Goal: Contribute content

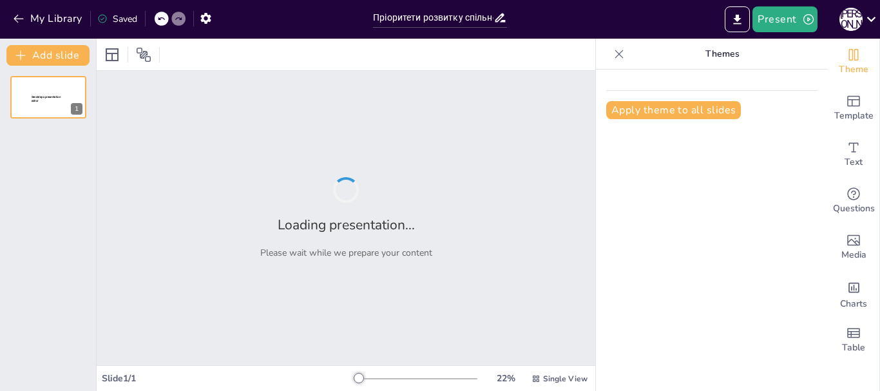
type input "Пріоритети розвитку спільноти вчителів інформатики"
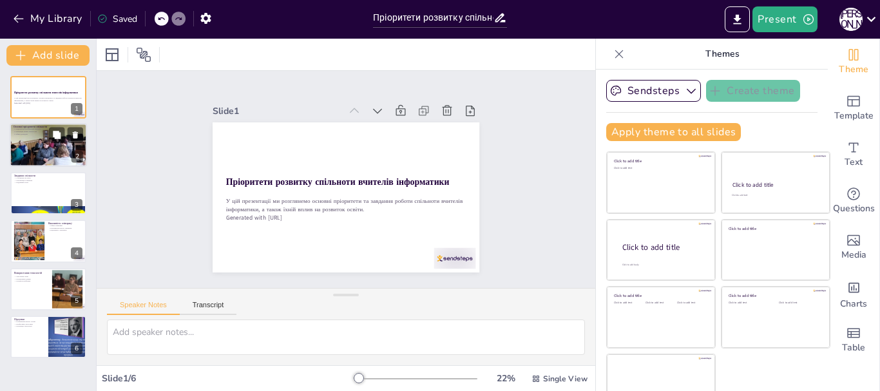
click at [38, 146] on div at bounding box center [49, 146] width 108 height 44
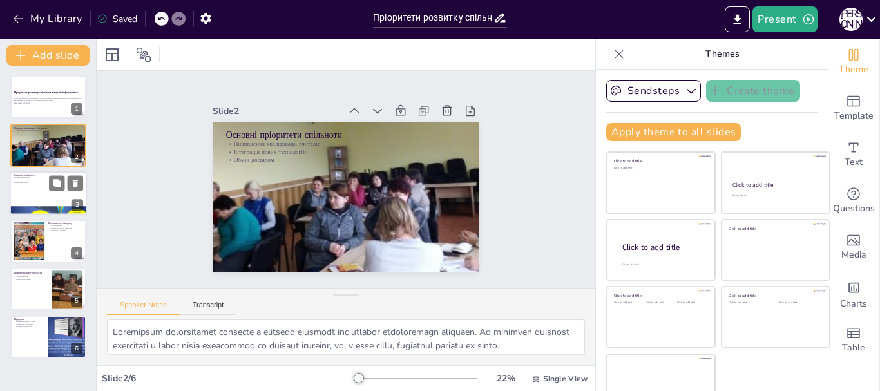
click at [39, 196] on div at bounding box center [48, 193] width 77 height 44
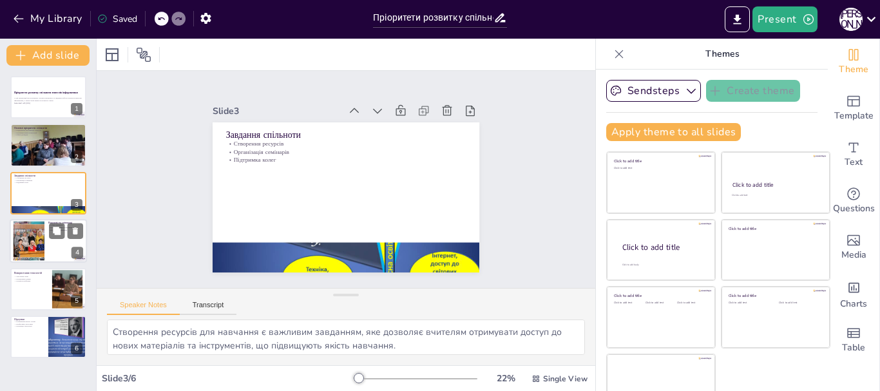
click at [33, 232] on div at bounding box center [29, 241] width 52 height 39
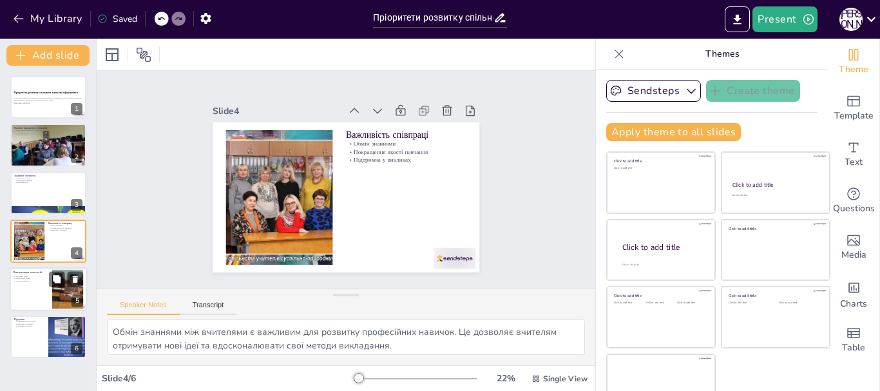
click at [34, 291] on div at bounding box center [48, 289] width 77 height 44
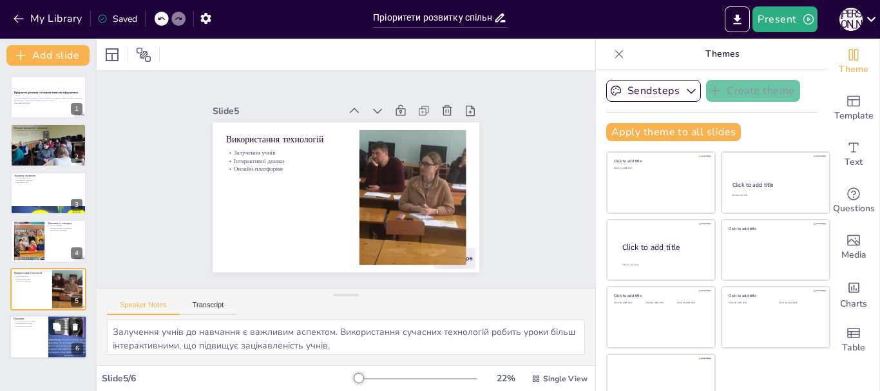
click at [33, 337] on div at bounding box center [48, 337] width 77 height 44
type textarea "Покращення якості освіти є основною метою розвитку спільноти вчителів інформати…"
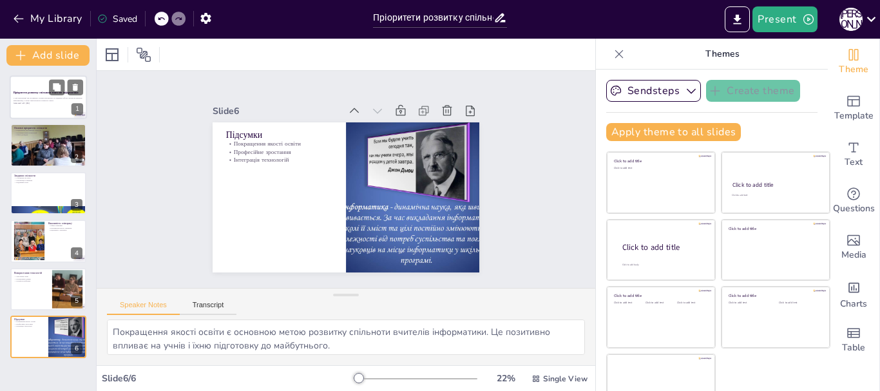
click at [56, 100] on p "У цій презентації ми розглянемо основні пріоритети та завдання роботи спільноти…" at bounding box center [49, 99] width 70 height 5
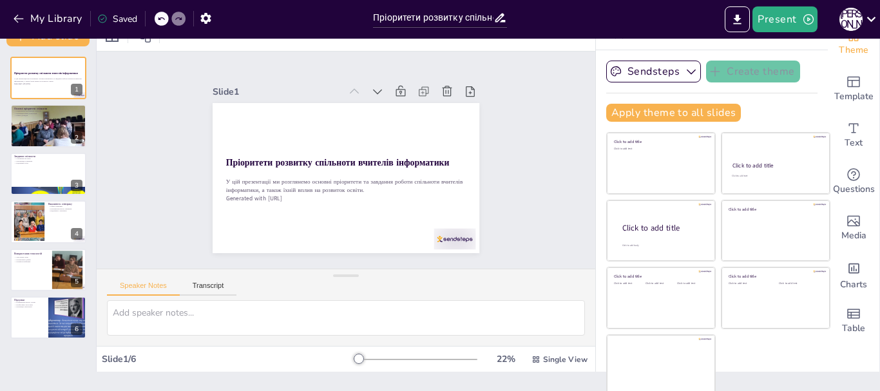
scroll to position [24, 0]
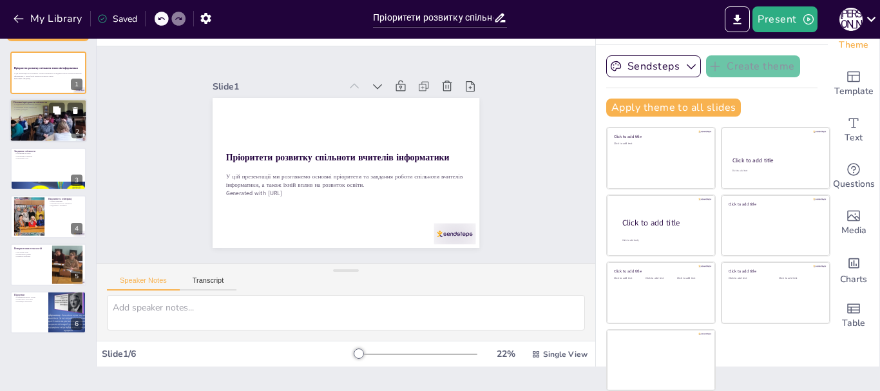
click at [44, 120] on div at bounding box center [49, 121] width 108 height 44
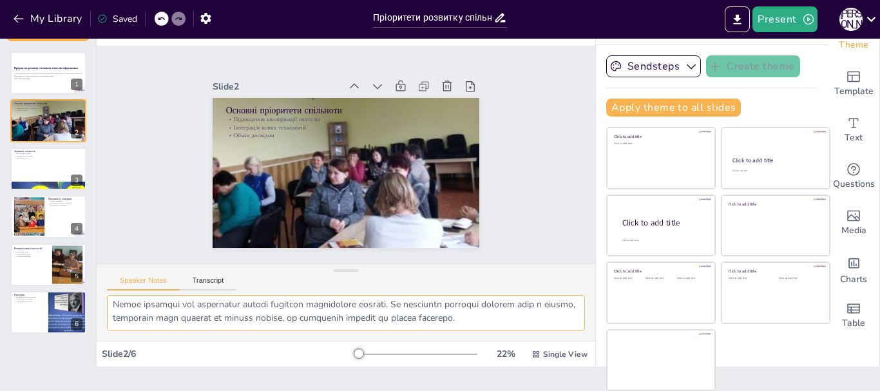
scroll to position [84, 0]
click at [35, 170] on div at bounding box center [48, 169] width 77 height 44
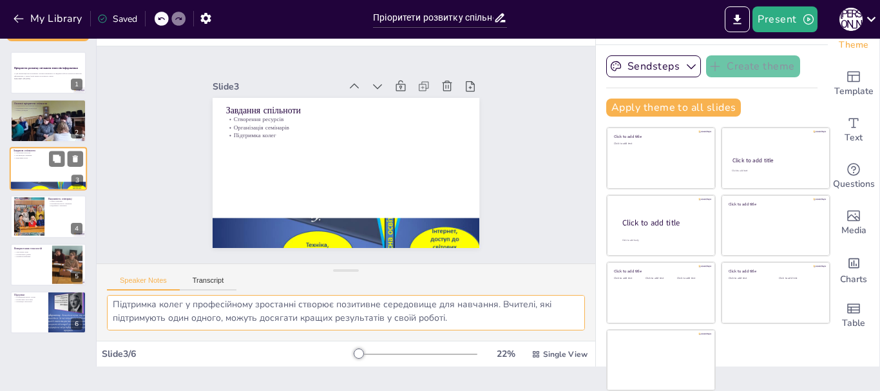
scroll to position [57, 0]
click at [43, 218] on div at bounding box center [29, 216] width 52 height 39
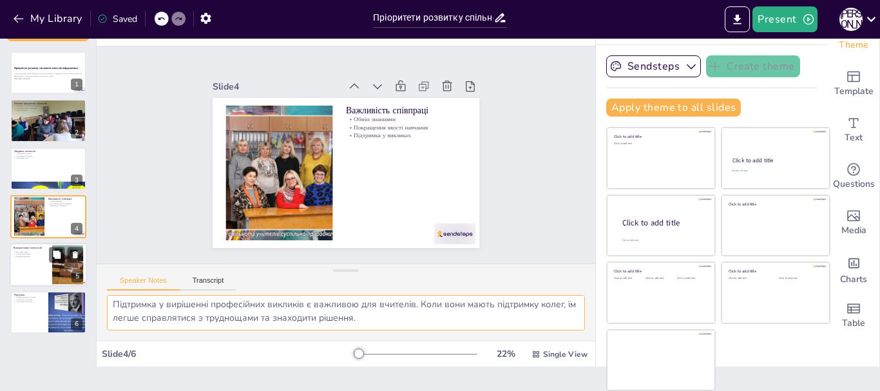
click at [34, 258] on p "Онлайн-платформи" at bounding box center [31, 256] width 35 height 3
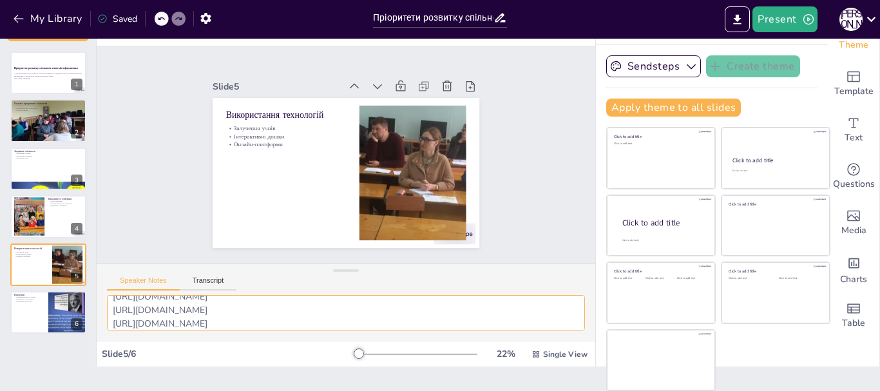
scroll to position [119, 0]
drag, startPoint x: 243, startPoint y: 309, endPoint x: 108, endPoint y: 315, distance: 135.4
click at [108, 315] on textarea "Залучення учнів до навчання є важливим аспектом. Використання сучасних технолог…" at bounding box center [346, 312] width 478 height 35
click at [118, 321] on textarea "Залучення учнів до навчання є важливим аспектом. Використання сучасних технолог…" at bounding box center [346, 312] width 478 height 35
paste textarea "[URL][DOMAIN_NAME]"
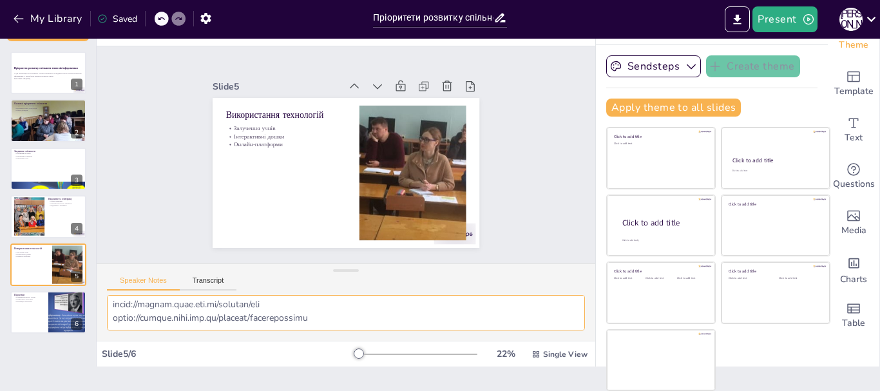
scroll to position [137, 0]
drag, startPoint x: 227, startPoint y: 308, endPoint x: 120, endPoint y: 316, distance: 107.2
click at [120, 316] on textarea at bounding box center [346, 312] width 478 height 35
click at [243, 312] on textarea at bounding box center [346, 312] width 478 height 35
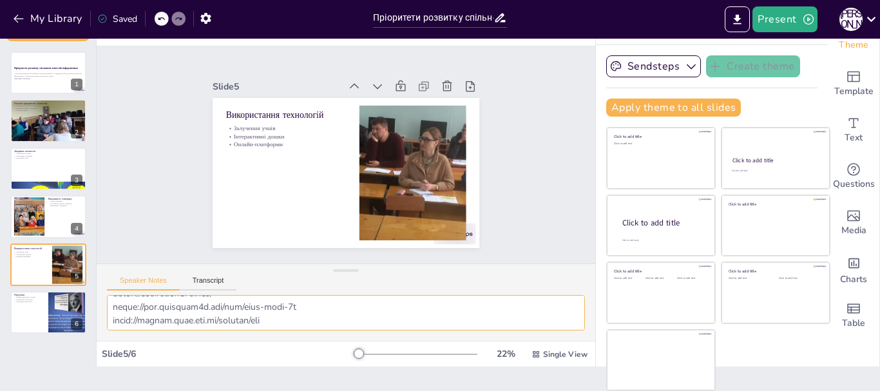
scroll to position [138, 0]
drag, startPoint x: 112, startPoint y: 311, endPoint x: 234, endPoint y: 316, distance: 121.8
click at [234, 316] on textarea at bounding box center [346, 312] width 478 height 35
click at [309, 309] on textarea at bounding box center [346, 312] width 478 height 35
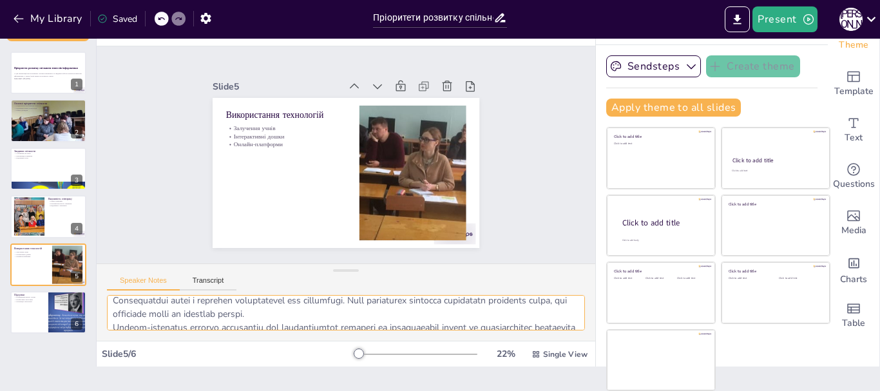
scroll to position [0, 0]
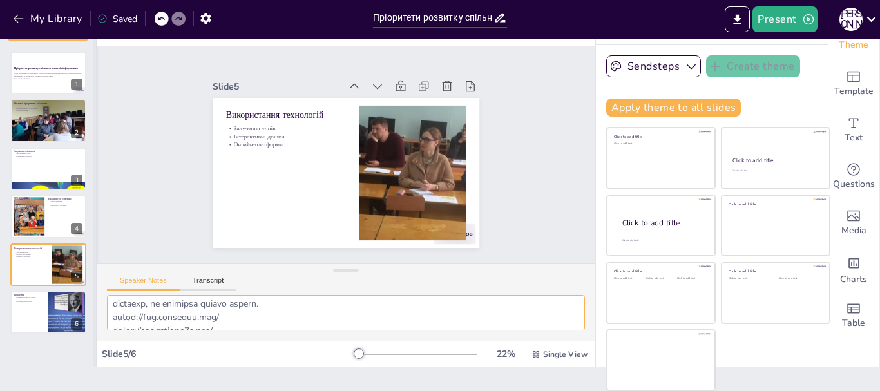
drag, startPoint x: 309, startPoint y: 309, endPoint x: 96, endPoint y: 323, distance: 213.6
click at [96, 323] on div "Document fonts Akatab Recently used Mulish Popular fonts Lato Montserrat Open S…" at bounding box center [440, 215] width 880 height 352
click at [278, 303] on textarea at bounding box center [346, 312] width 478 height 35
click at [228, 310] on textarea at bounding box center [346, 312] width 478 height 35
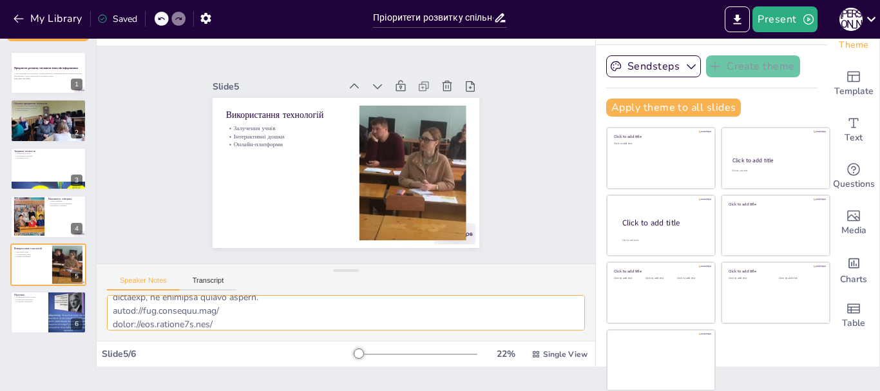
click at [236, 322] on textarea at bounding box center [346, 312] width 478 height 35
click at [314, 309] on textarea at bounding box center [346, 312] width 478 height 35
click at [265, 322] on textarea at bounding box center [346, 312] width 478 height 35
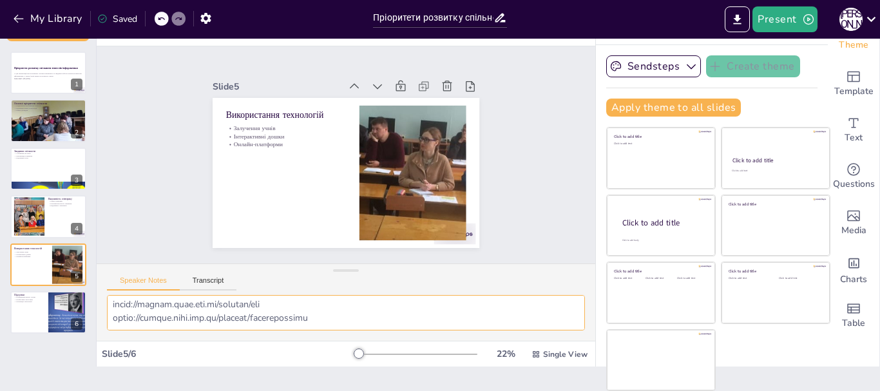
click at [303, 311] on textarea at bounding box center [346, 312] width 478 height 35
click at [260, 298] on textarea at bounding box center [346, 312] width 478 height 35
click at [42, 320] on div at bounding box center [48, 312] width 77 height 44
type textarea "Покращення якості освіти є основною метою розвитку спільноти вчителів інформати…"
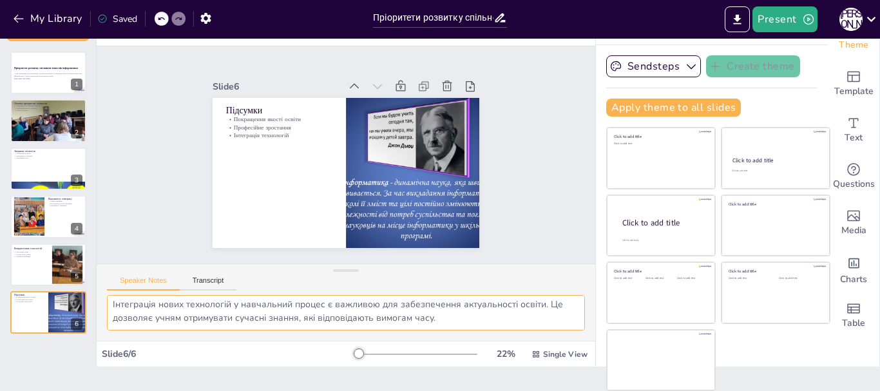
scroll to position [0, 0]
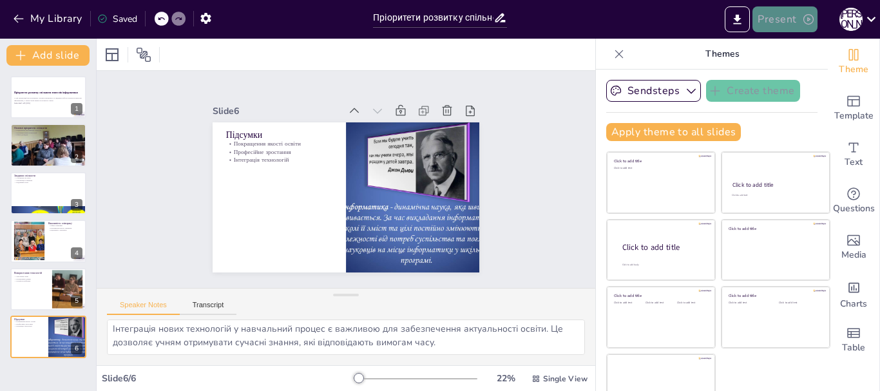
click at [779, 17] on button "Present" at bounding box center [784, 19] width 64 height 26
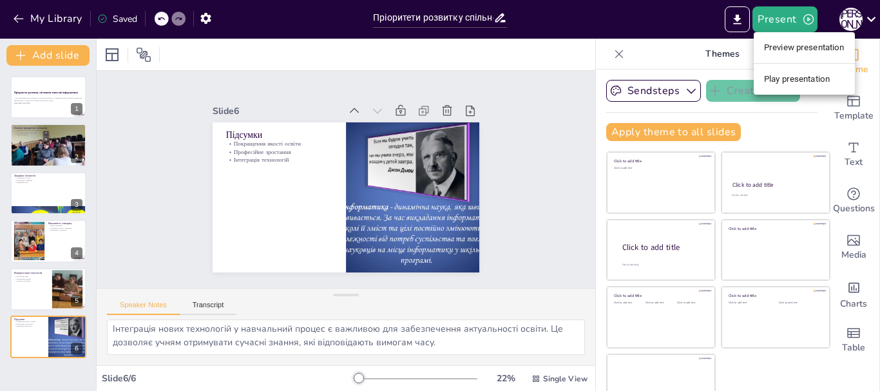
click at [737, 21] on div at bounding box center [440, 195] width 880 height 391
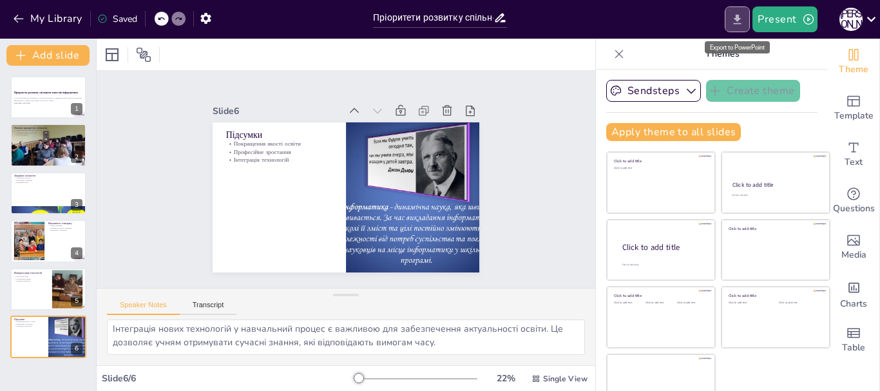
click at [737, 22] on icon "Export to PowerPoint" at bounding box center [737, 20] width 14 height 14
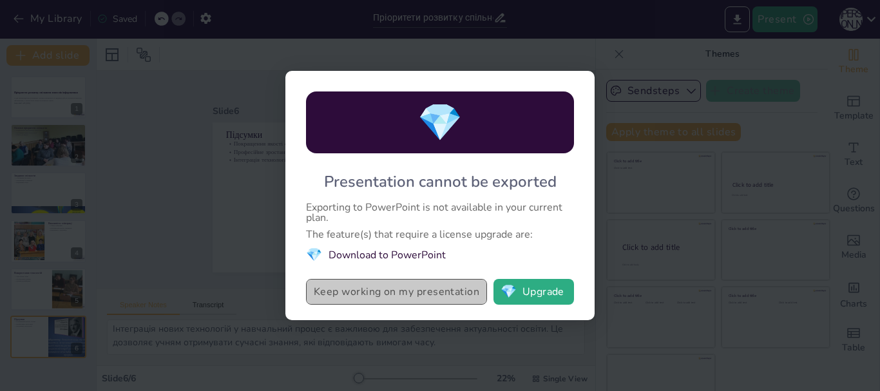
click at [413, 292] on button "Keep working on my presentation" at bounding box center [396, 292] width 181 height 26
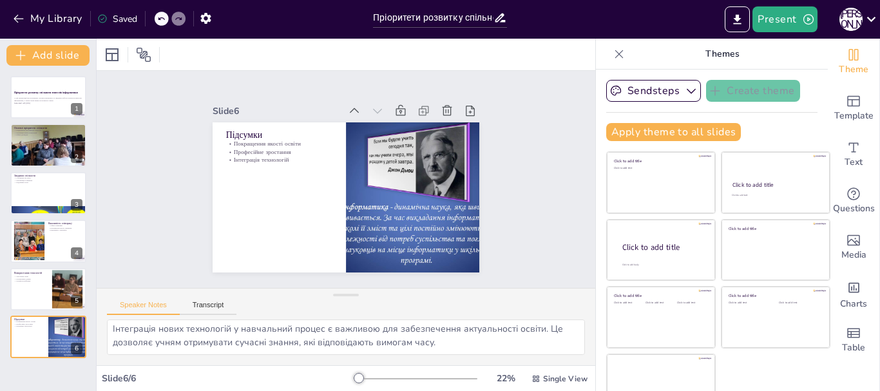
click at [414, 291] on div "Speaker Notes Transcript" at bounding box center [346, 304] width 499 height 31
click at [686, 131] on button "Apply theme to all slides" at bounding box center [673, 132] width 135 height 18
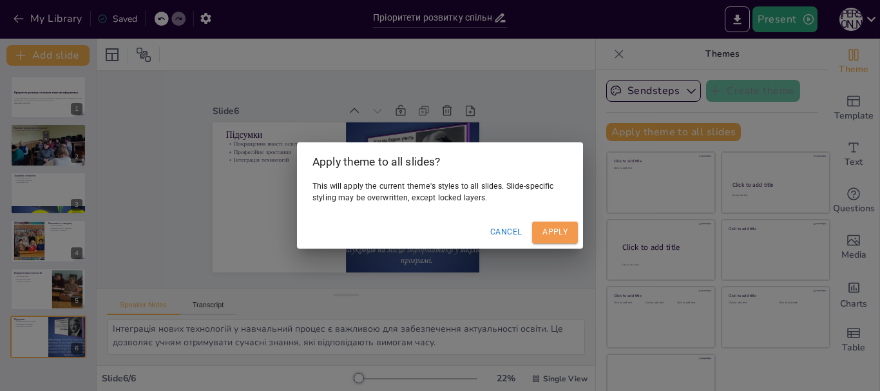
click at [563, 235] on button "Apply" at bounding box center [555, 232] width 46 height 21
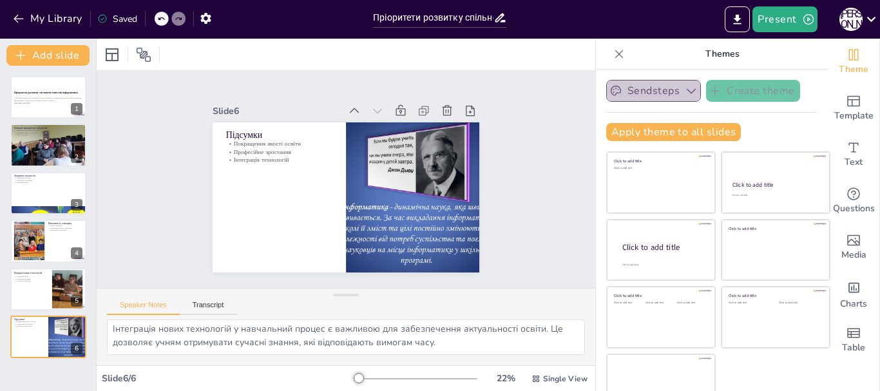
click at [685, 93] on icon "button" at bounding box center [691, 90] width 13 height 13
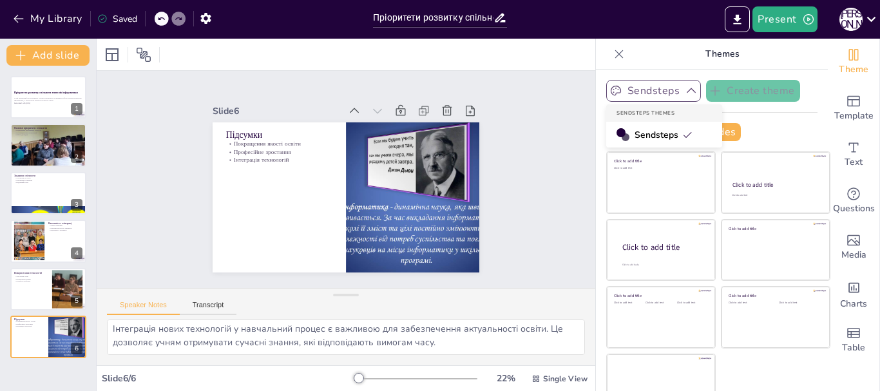
click at [634, 137] on span "Sendsteps" at bounding box center [663, 135] width 58 height 12
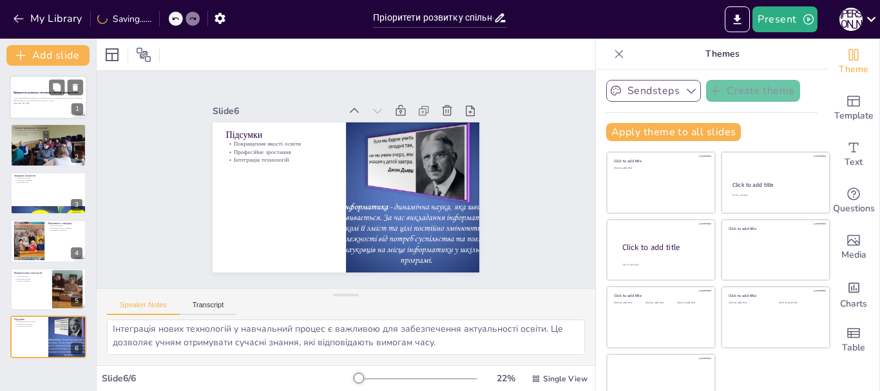
click at [35, 93] on strong "Пріоритети розвитку спільноти вчителів інформатики" at bounding box center [46, 92] width 65 height 3
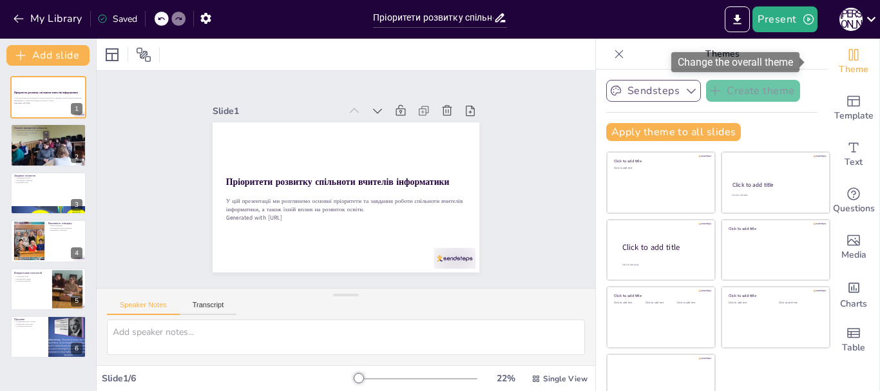
click at [849, 56] on icon "Change the overall theme" at bounding box center [854, 55] width 10 height 12
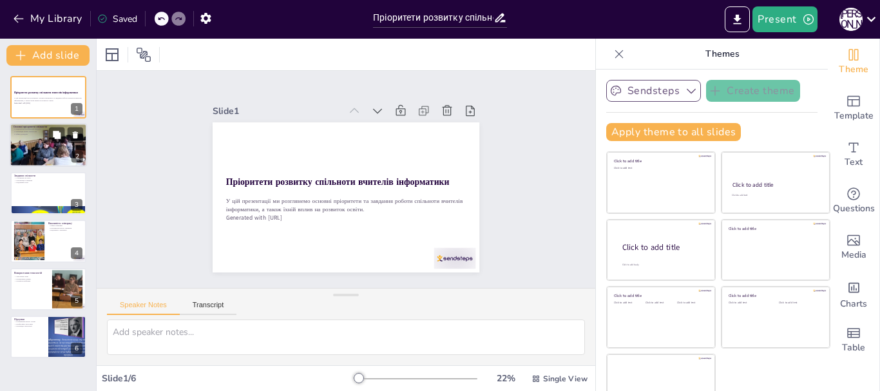
click at [59, 150] on div at bounding box center [49, 146] width 108 height 44
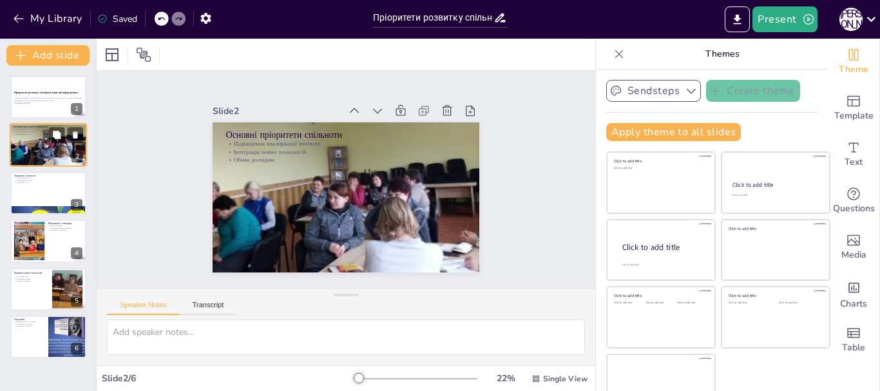
type textarea "Loremipsum dolorsitamet consecte a elitsedd eiusmodt inc utlabor etdoloremagn a…"
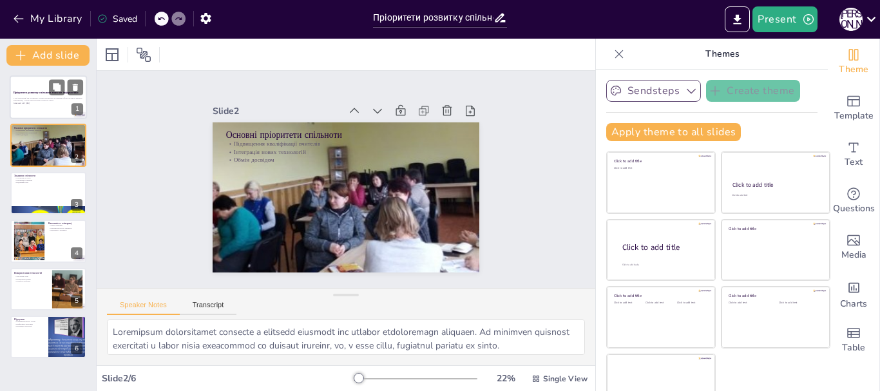
click at [52, 104] on p "Generated with [URL]" at bounding box center [49, 103] width 70 height 3
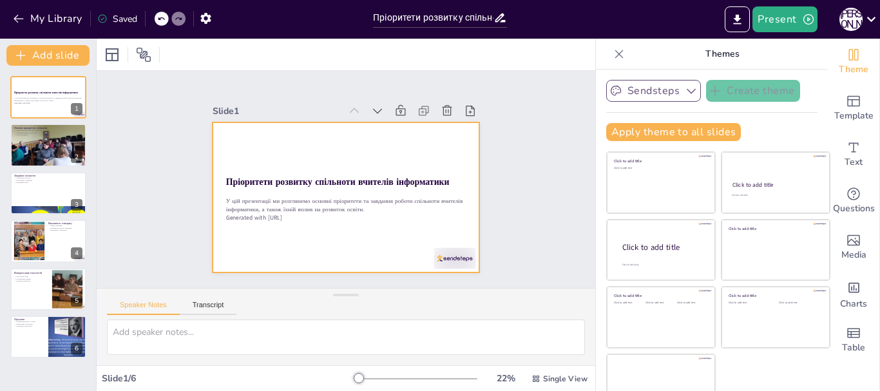
click at [352, 161] on div at bounding box center [329, 172] width 245 height 305
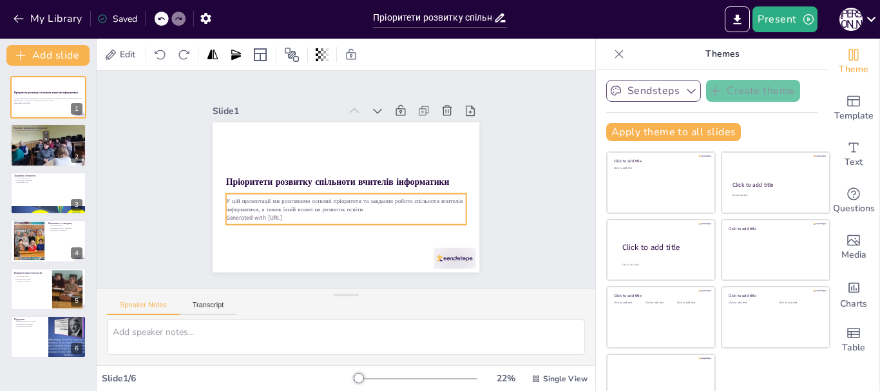
click at [318, 189] on div "Пріоритети розвитку спільноти вчителів інформатики У цій презентації ми розглян…" at bounding box center [342, 197] width 292 height 202
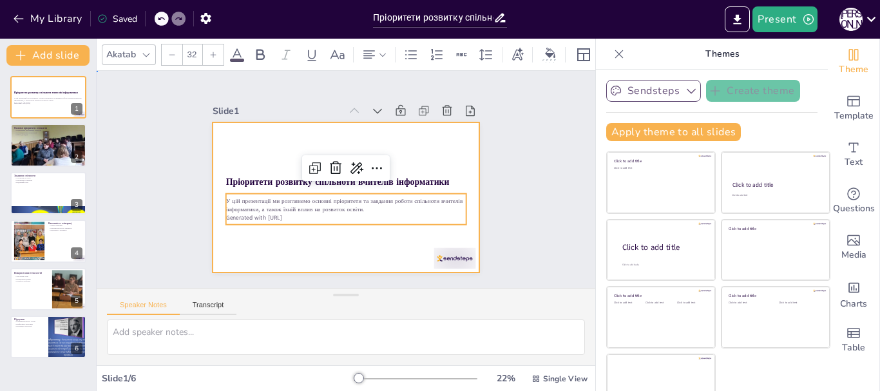
click at [309, 138] on div at bounding box center [346, 197] width 267 height 150
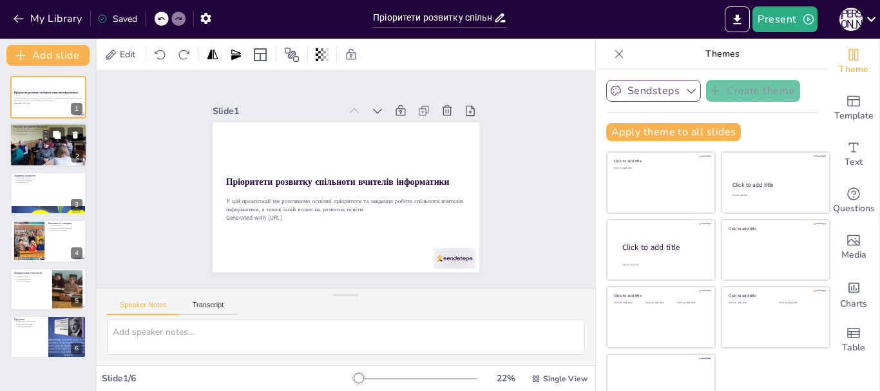
click at [41, 147] on div at bounding box center [49, 146] width 108 height 44
type textarea "Loremipsum dolorsitamet consecte a elitsedd eiusmodt inc utlabor etdoloremagn a…"
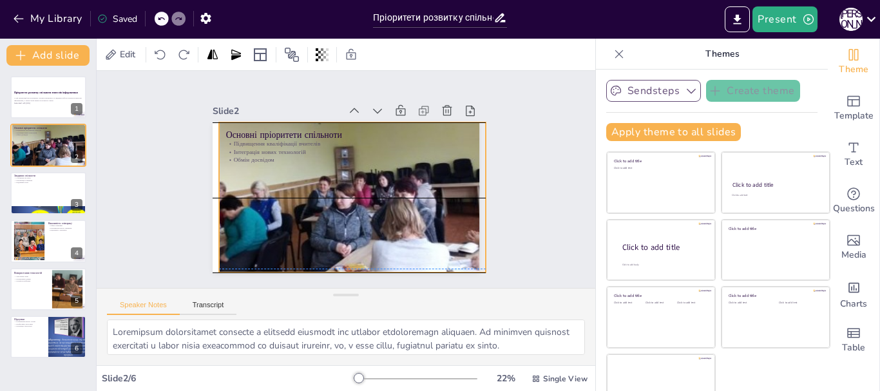
drag, startPoint x: 291, startPoint y: 202, endPoint x: 298, endPoint y: 203, distance: 6.6
click at [298, 203] on div at bounding box center [333, 193] width 315 height 395
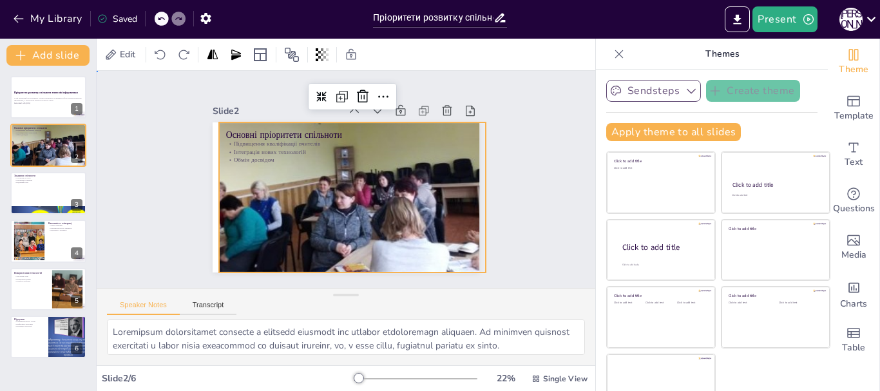
click at [124, 191] on div "Slide 1 Пріоритети розвитку спільноти вчителів інформатики У цій презентації ми…" at bounding box center [346, 179] width 540 height 437
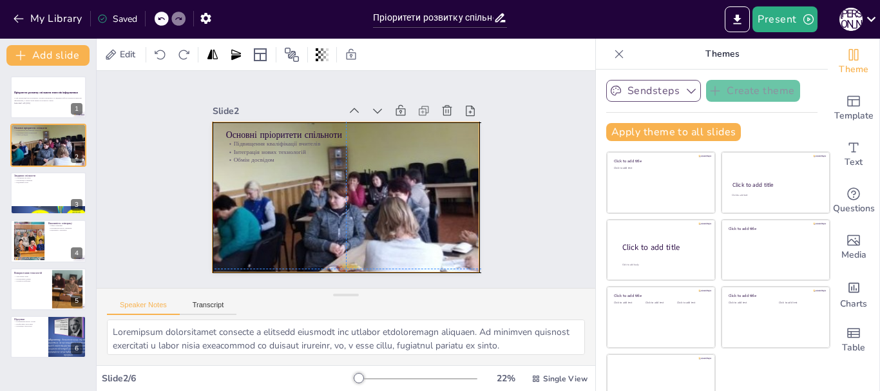
click at [233, 204] on div at bounding box center [336, 194] width 395 height 315
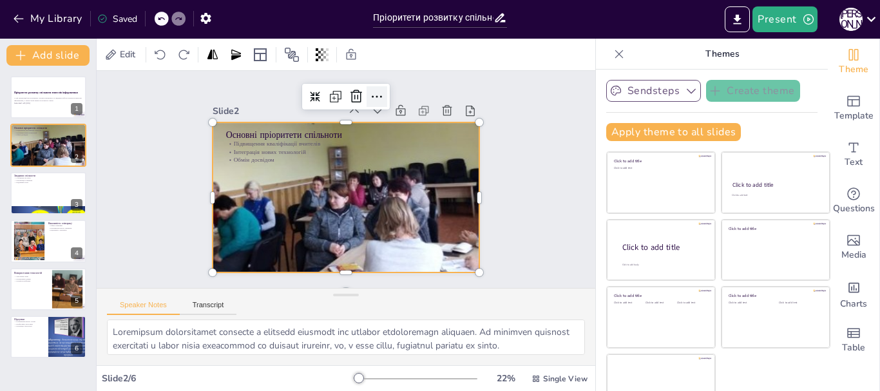
click at [368, 251] on icon at bounding box center [378, 262] width 22 height 22
click at [533, 216] on div "Slide 1 Пріоритети розвитку спільноти вчителів інформатики У цій презентації ми…" at bounding box center [346, 179] width 540 height 437
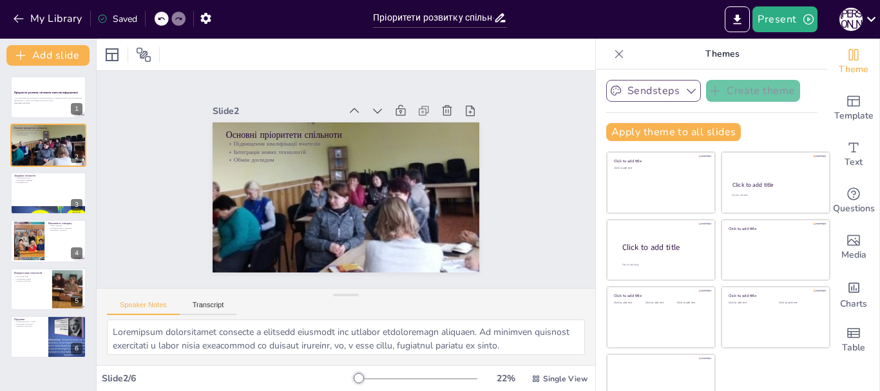
click at [128, 17] on div "Saved" at bounding box center [117, 19] width 40 height 12
click at [743, 20] on icon "Export to PowerPoint" at bounding box center [737, 20] width 14 height 14
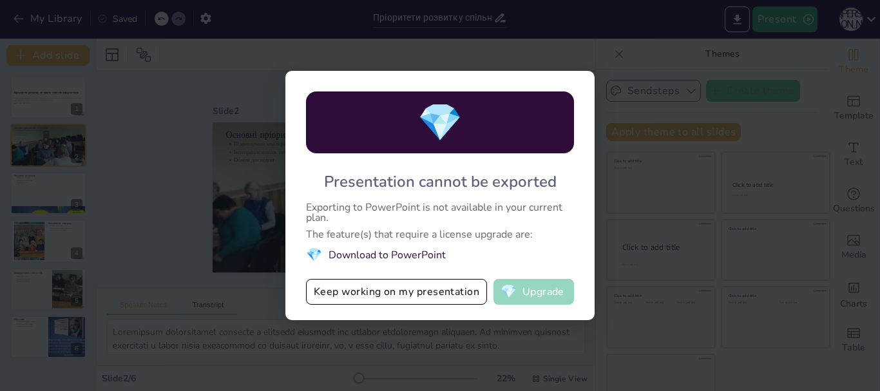
click at [537, 298] on button "💎 Upgrade" at bounding box center [533, 292] width 81 height 26
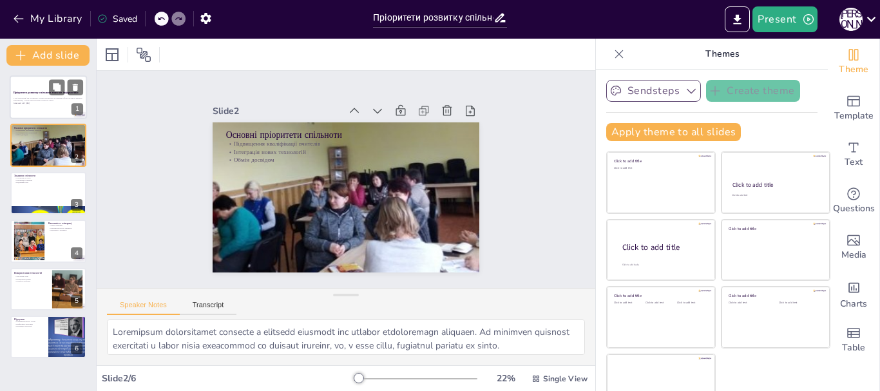
click at [39, 106] on div at bounding box center [48, 97] width 77 height 44
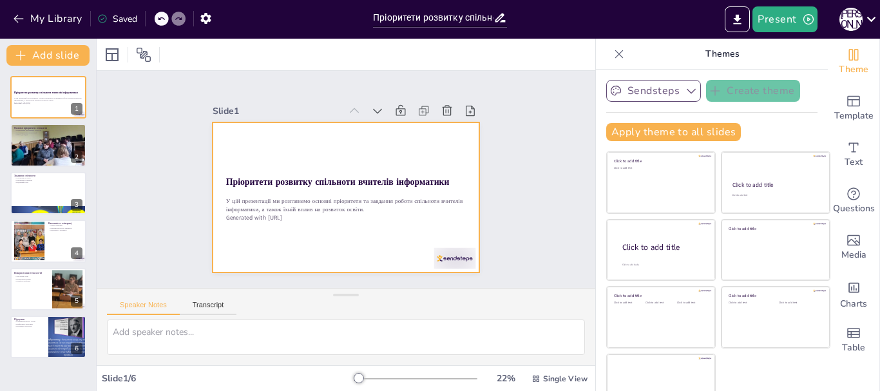
click at [290, 186] on div "Пріоритети розвитку спільноти вчителів інформатики У цій презентації ми розглян…" at bounding box center [346, 197] width 267 height 150
